Goal: Information Seeking & Learning: Understand process/instructions

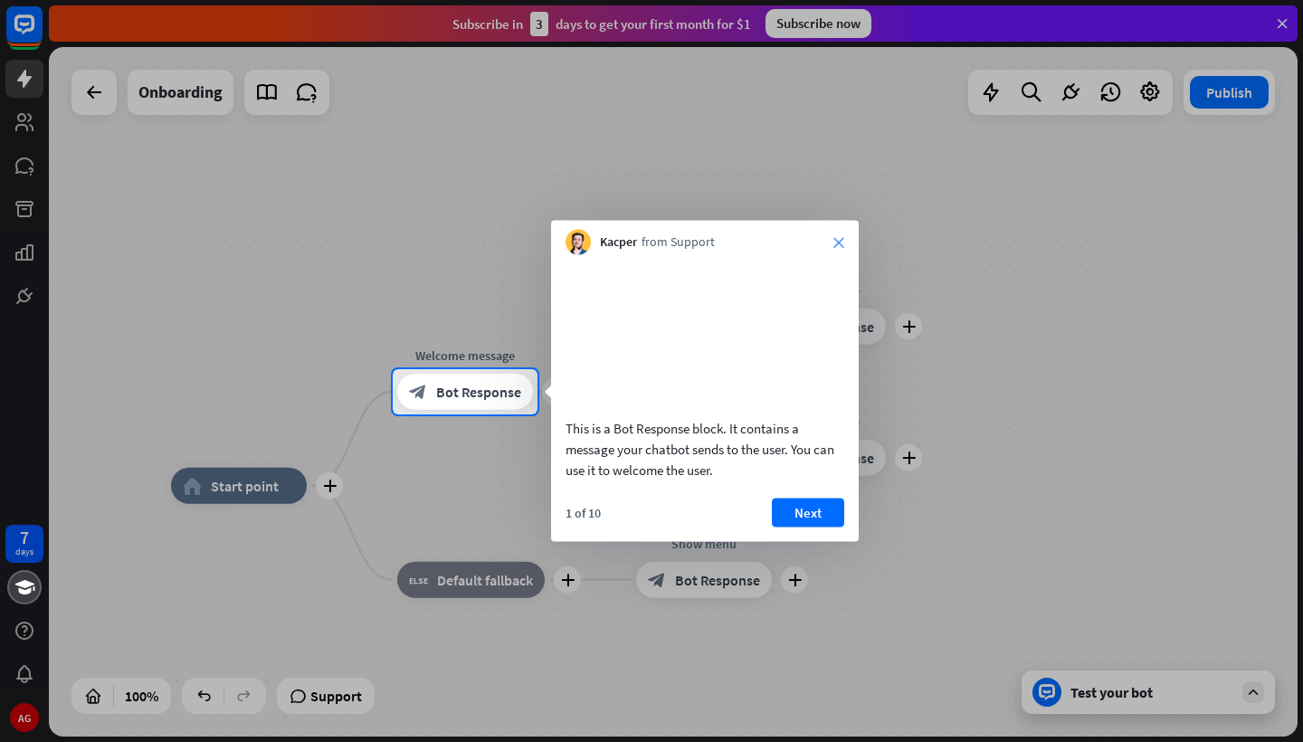
click at [842, 241] on icon "close" at bounding box center [839, 242] width 11 height 11
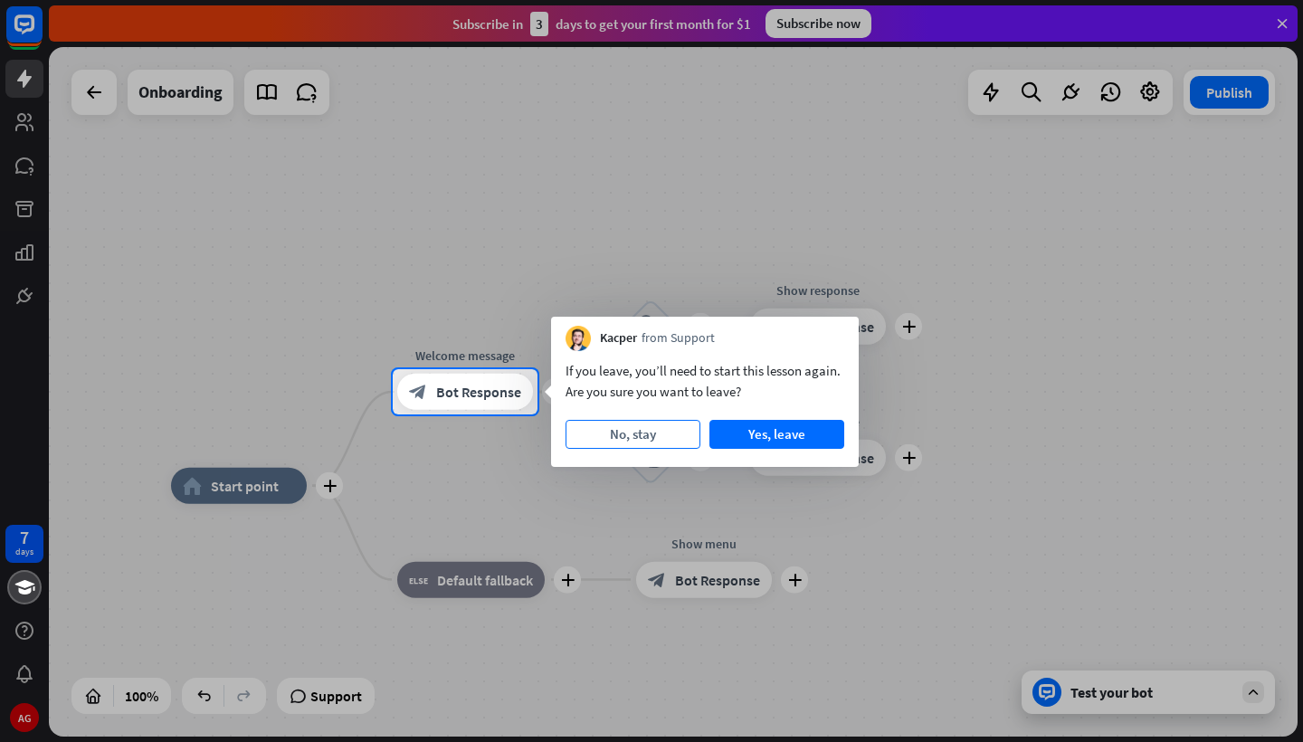
click at [658, 434] on button "No, stay" at bounding box center [633, 434] width 135 height 29
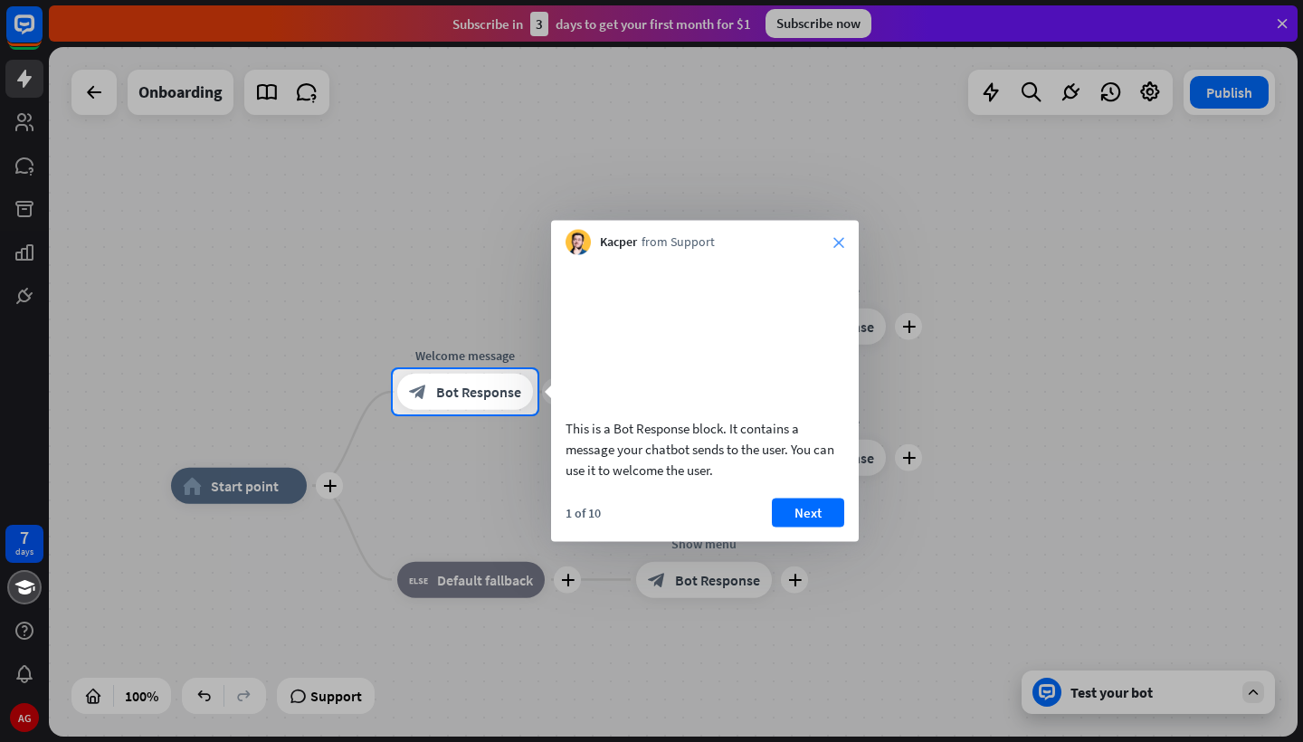
click at [842, 237] on icon "close" at bounding box center [839, 242] width 11 height 11
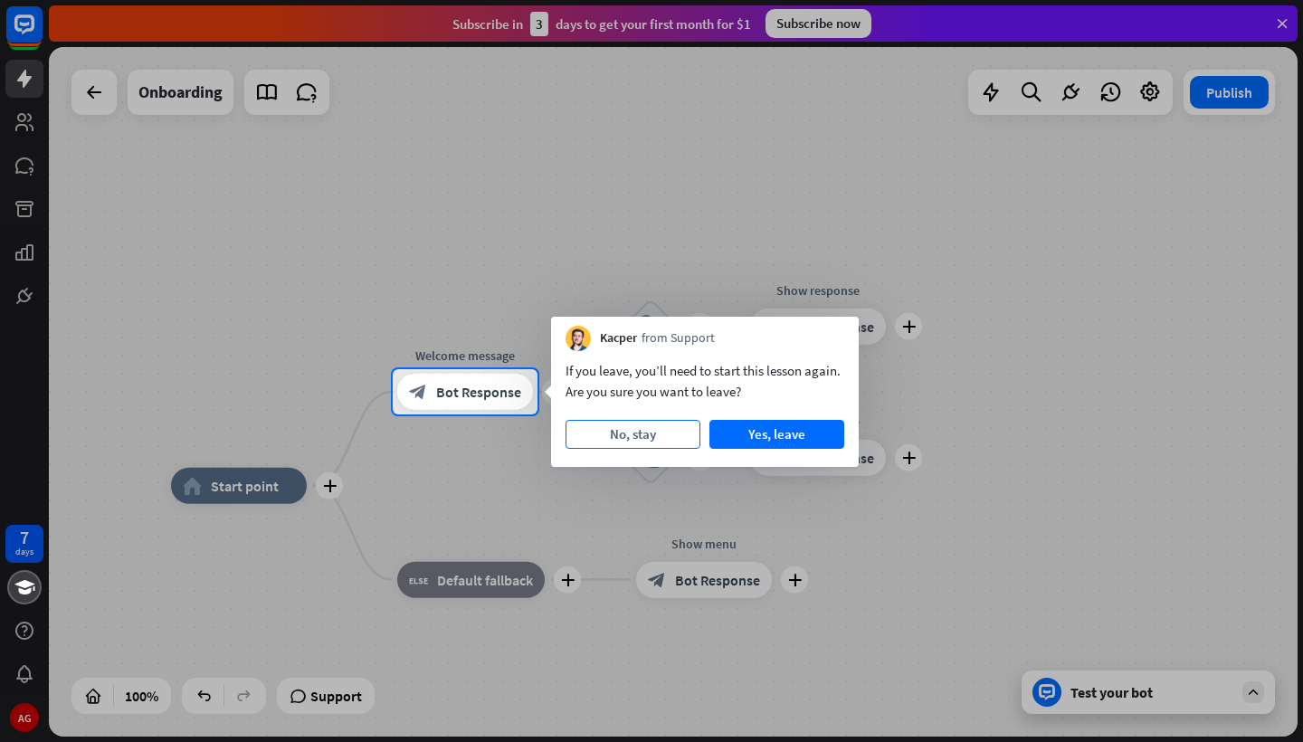
click at [658, 439] on button "No, stay" at bounding box center [633, 434] width 135 height 29
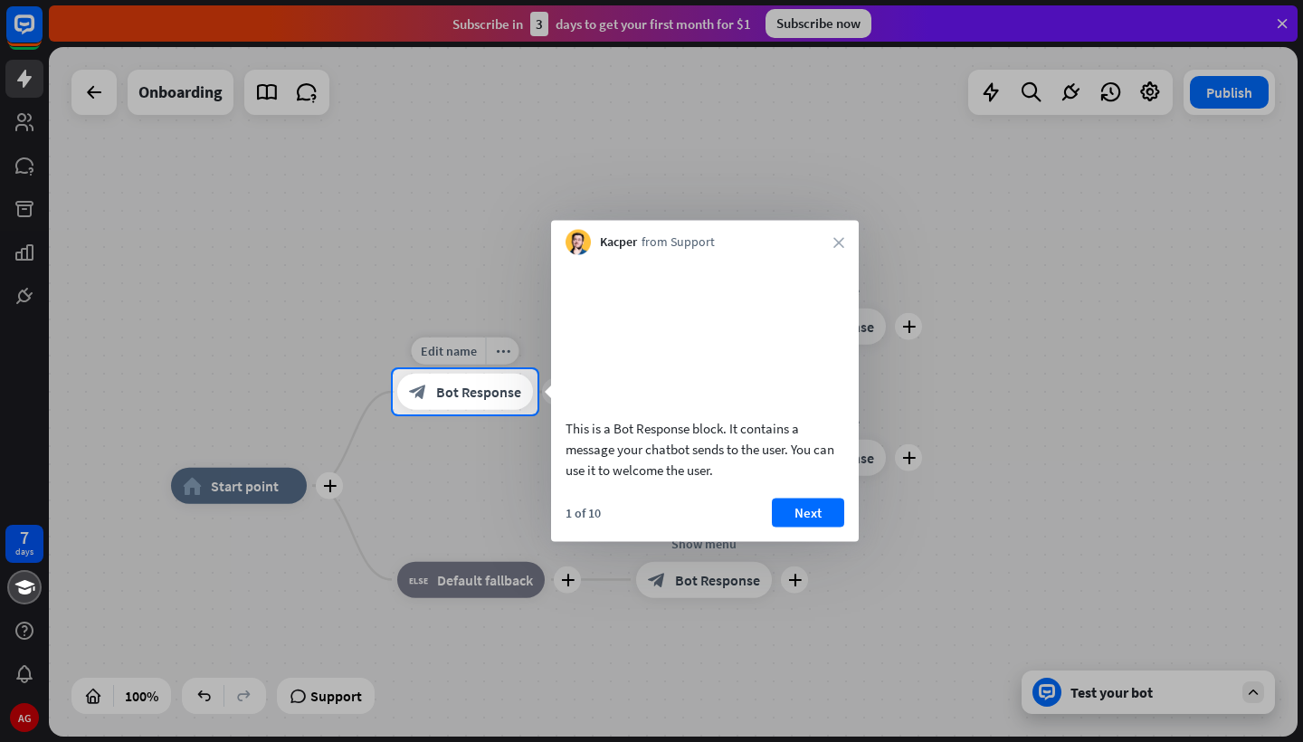
click at [510, 396] on span "Bot Response" at bounding box center [478, 392] width 85 height 18
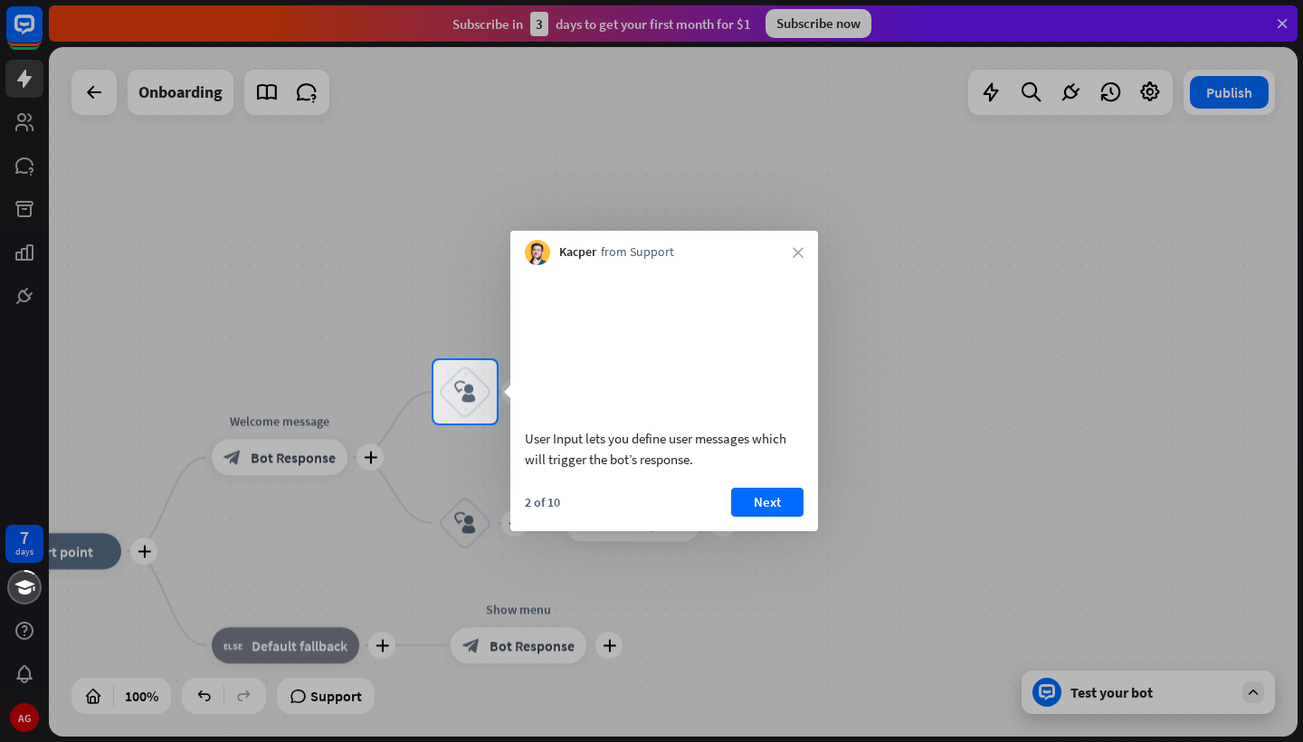
click at [816, 240] on div "Kacper from Support close" at bounding box center [664, 248] width 308 height 34
click at [808, 241] on div "Kacper from Support close" at bounding box center [664, 248] width 308 height 34
click at [807, 250] on div "Kacper from Support close" at bounding box center [664, 248] width 308 height 34
click at [791, 245] on div "Kacper from Support close" at bounding box center [664, 248] width 308 height 34
click at [800, 247] on icon "close" at bounding box center [798, 252] width 11 height 11
